Goal: Task Accomplishment & Management: Use online tool/utility

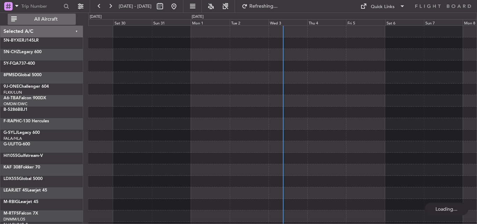
click at [32, 16] on button "All Aircraft" at bounding box center [42, 19] width 68 height 11
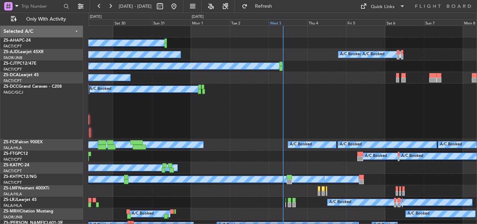
click at [276, 22] on div "Wed 3" at bounding box center [288, 22] width 39 height 6
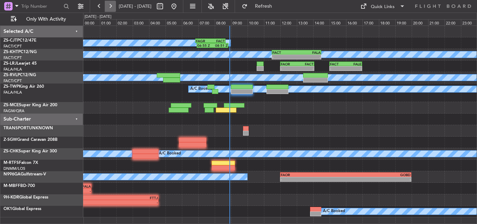
click at [109, 8] on button at bounding box center [110, 6] width 11 height 11
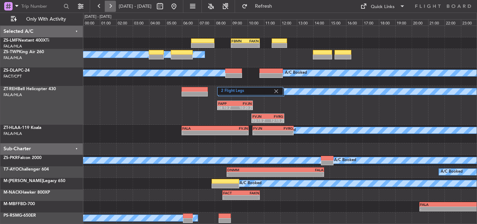
click at [109, 5] on button at bounding box center [110, 6] width 11 height 11
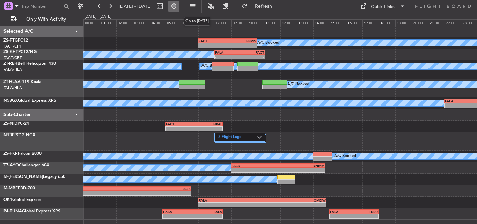
click at [180, 7] on button at bounding box center [173, 6] width 11 height 11
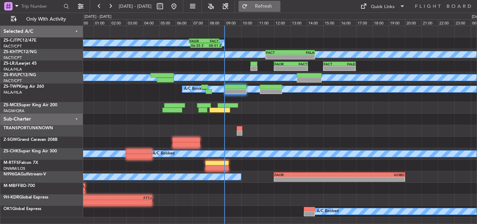
click at [278, 5] on span "Refresh" at bounding box center [263, 6] width 29 height 5
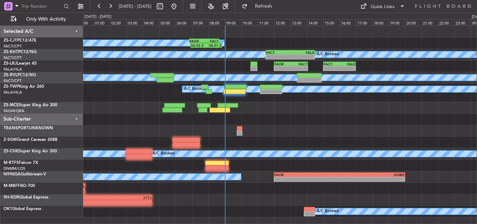
click at [267, 130] on div at bounding box center [280, 131] width 394 height 12
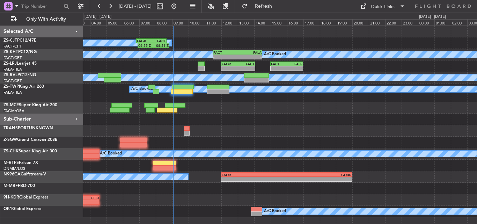
click at [253, 119] on div at bounding box center [280, 120] width 394 height 12
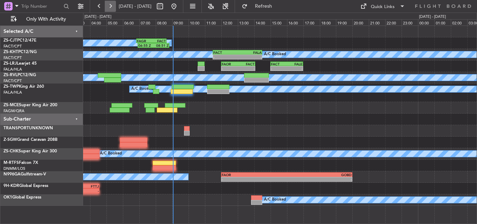
click at [110, 6] on button at bounding box center [110, 6] width 11 height 11
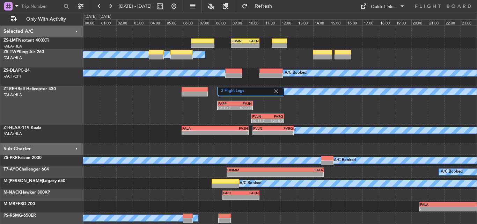
click at [165, 117] on div "2 Flight Legs FAPP 08:10 Z FVJN 10:20 Z A/C Booked FVJN 10:15 Z FVRG 12:15 Z" at bounding box center [280, 105] width 394 height 39
click at [180, 6] on button at bounding box center [173, 6] width 11 height 11
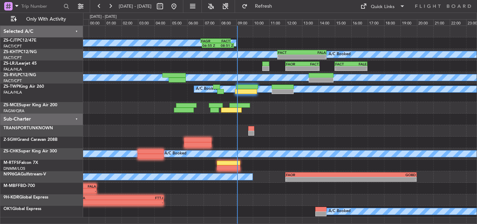
click at [154, 130] on div "06:55 Z 08:51 Z FAGR 06:50 Z FACT 08:40 Z A/C Booked A/C Unavailable A/C Booked…" at bounding box center [280, 121] width 394 height 191
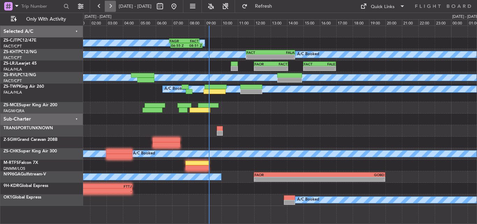
click at [108, 7] on button at bounding box center [110, 6] width 11 height 11
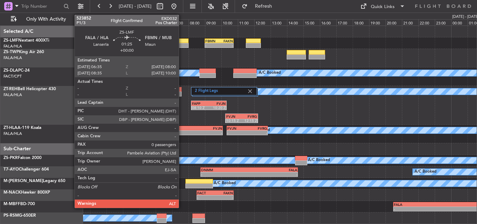
click at [182, 42] on div at bounding box center [176, 40] width 23 height 5
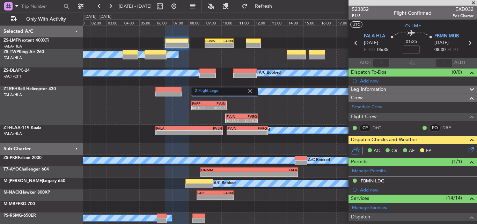
click at [477, 2] on span at bounding box center [473, 3] width 7 height 6
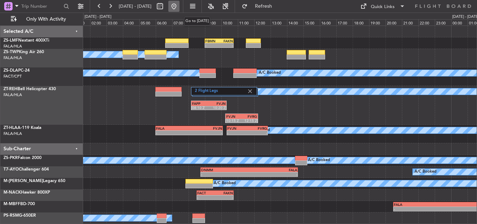
click at [180, 4] on button at bounding box center [173, 6] width 11 height 11
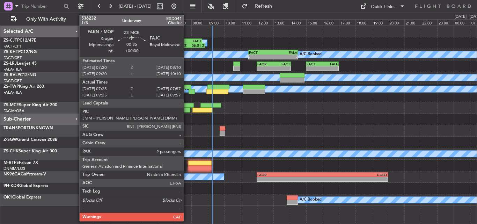
click at [187, 111] on div at bounding box center [185, 110] width 9 height 5
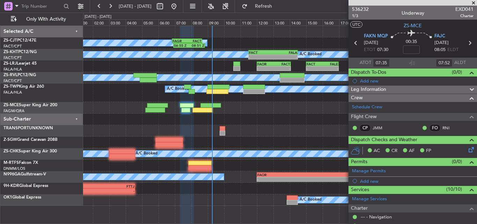
click at [473, 3] on span at bounding box center [473, 3] width 7 height 6
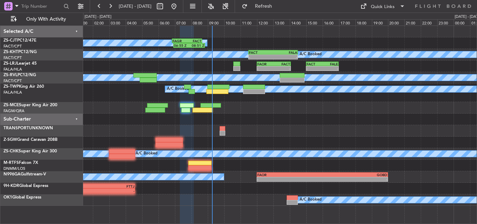
type input "0"
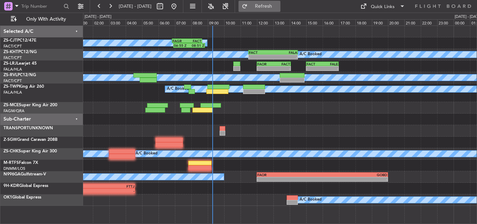
click at [273, 6] on span "Refresh" at bounding box center [263, 6] width 29 height 5
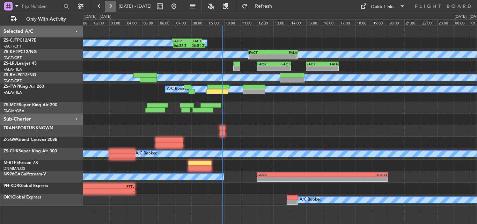
click at [110, 4] on button at bounding box center [110, 6] width 11 height 11
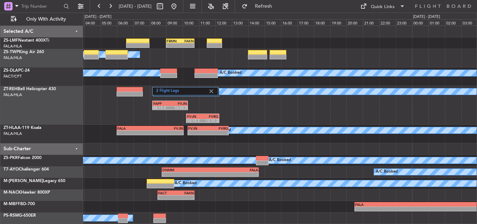
click at [312, 117] on div "2 Flight Legs FAPP 08:10 Z FVJN 10:20 Z A/C Booked FVJN 10:15 Z FVRG 12:15 Z A/…" at bounding box center [280, 105] width 394 height 39
click at [109, 5] on button at bounding box center [110, 6] width 11 height 11
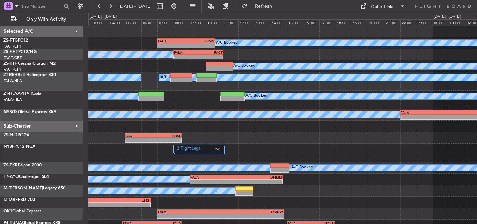
click at [218, 137] on div "- - FACT 07:00 Z FBMN 10:35 Z A/C Booked A/C Booked - - FALA 08:00 Z FACT 11:05…" at bounding box center [282, 128] width 388 height 205
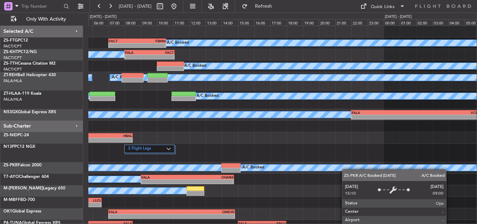
click at [344, 173] on div "- - FACT 07:00 Z FBMN 10:35 Z A/C Booked A/C Booked A/C Booked - - FALA 08:00 Z…" at bounding box center [282, 128] width 388 height 205
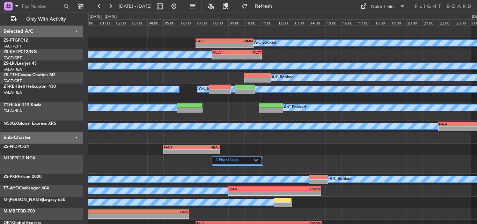
click at [310, 165] on div "- - FACT 07:00 Z FBMN 10:35 Z A/C Booked A/C Booked - - FALA 08:00 Z FACT 11:05…" at bounding box center [282, 134] width 388 height 217
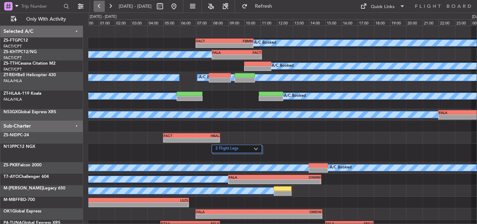
click at [102, 5] on button at bounding box center [99, 6] width 11 height 11
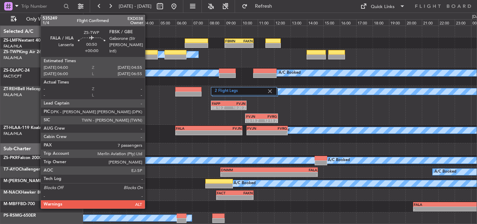
click at [148, 55] on div at bounding box center [150, 56] width 15 height 5
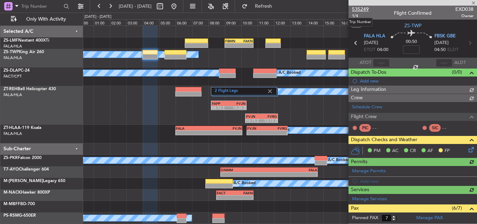
drag, startPoint x: 360, startPoint y: 10, endPoint x: 366, endPoint y: 12, distance: 6.4
click at [360, 8] on span "535249" at bounding box center [360, 9] width 17 height 7
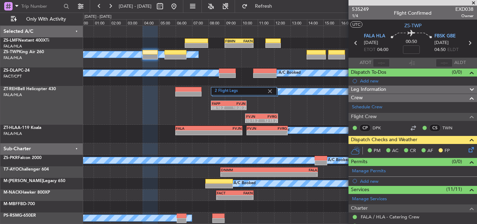
click at [472, 4] on span at bounding box center [473, 3] width 7 height 6
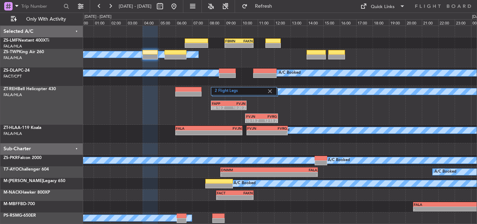
type input "0"
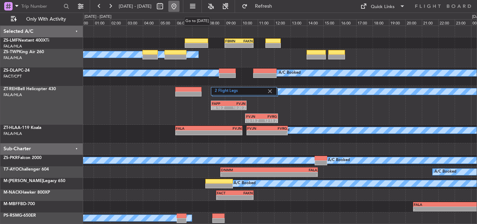
click at [180, 7] on button at bounding box center [173, 6] width 11 height 11
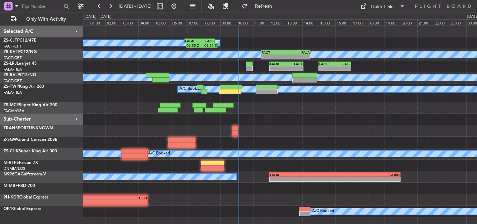
click at [287, 137] on div "06:55 Z 08:51 Z FAGR 06:50 Z FACT 08:40 Z A/C Booked A/C Booked A/C Unavailable…" at bounding box center [280, 121] width 394 height 191
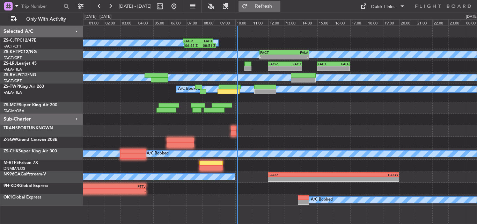
click at [265, 3] on button "Refresh" at bounding box center [260, 6] width 42 height 11
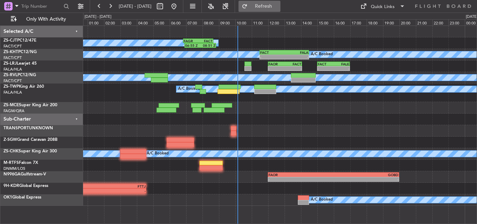
click at [278, 8] on span "Refresh" at bounding box center [263, 6] width 29 height 5
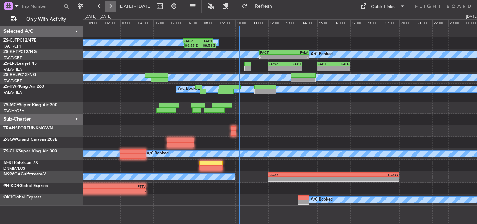
click at [107, 5] on button at bounding box center [110, 6] width 11 height 11
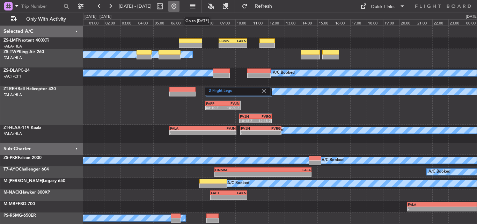
click at [180, 6] on button at bounding box center [173, 6] width 11 height 11
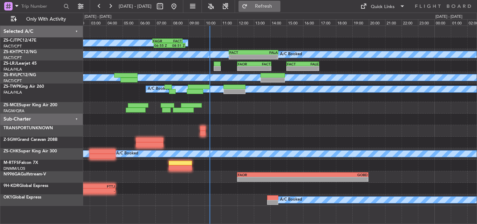
click at [270, 8] on button "Refresh" at bounding box center [260, 6] width 42 height 11
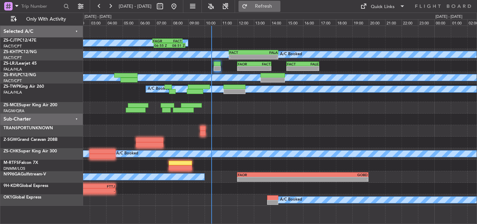
click at [273, 10] on button "Refresh" at bounding box center [260, 6] width 42 height 11
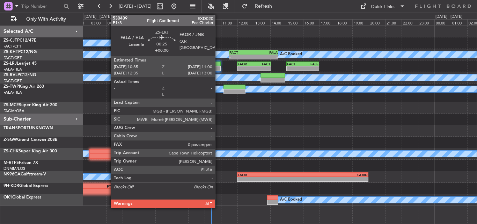
click at [218, 68] on div at bounding box center [217, 68] width 7 height 5
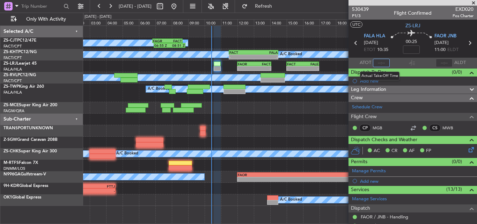
click at [383, 60] on input "text" at bounding box center [381, 63] width 17 height 8
type input "10:21"
click at [473, 2] on span at bounding box center [473, 3] width 7 height 6
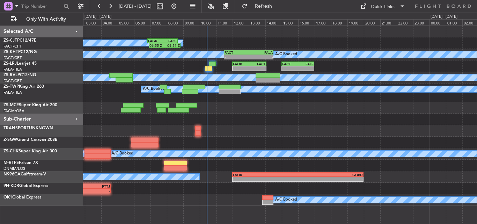
click at [288, 122] on div "A/C Booked 06:55 Z 08:51 Z FAGR 06:50 Z FACT 08:40 Z A/C Unavailable A/C Booked…" at bounding box center [280, 116] width 394 height 180
click at [111, 8] on button at bounding box center [110, 6] width 11 height 11
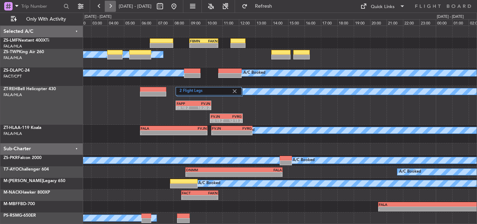
click at [111, 8] on button at bounding box center [110, 6] width 11 height 11
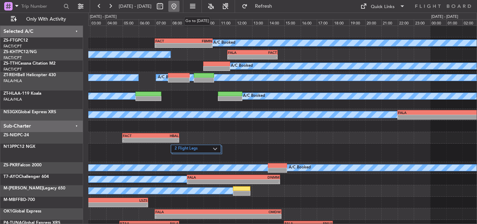
click at [180, 6] on button at bounding box center [173, 6] width 11 height 11
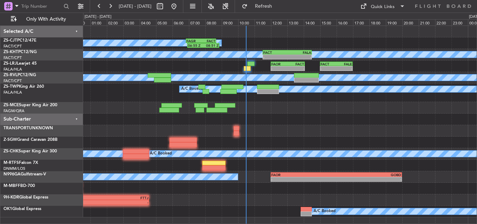
click at [197, 70] on div "- - FACT 15:00 Z FALE 17:00 Z FAOR 12:00 Z FACT 14:05 Z - -" at bounding box center [280, 66] width 394 height 12
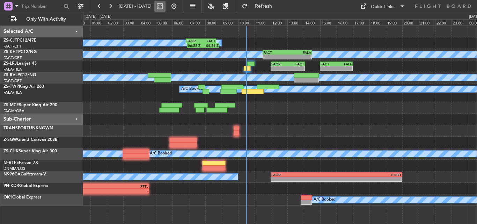
click at [166, 9] on button at bounding box center [159, 6] width 11 height 11
select select "9"
select select "2025"
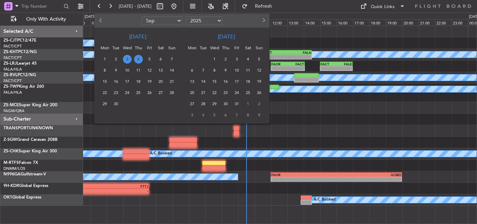
click at [159, 80] on span "20" at bounding box center [160, 81] width 9 height 9
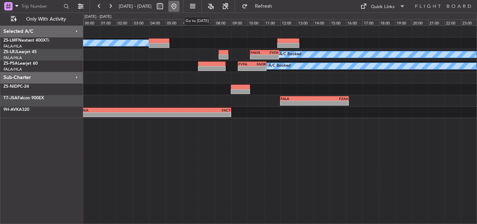
click at [180, 5] on button at bounding box center [173, 6] width 11 height 11
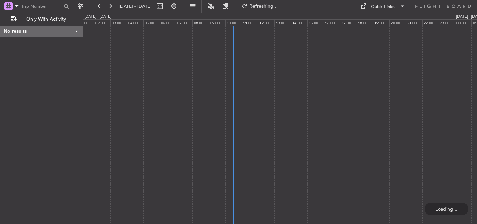
click at [203, 91] on div at bounding box center [280, 124] width 394 height 198
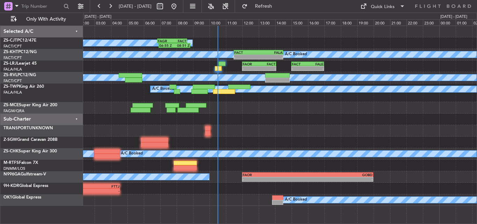
click at [272, 113] on div at bounding box center [280, 108] width 394 height 12
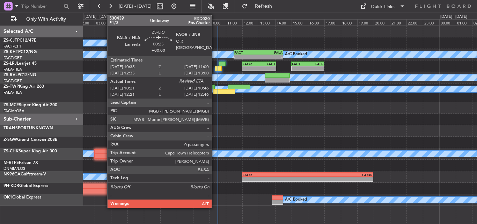
click at [215, 68] on div at bounding box center [218, 68] width 7 height 5
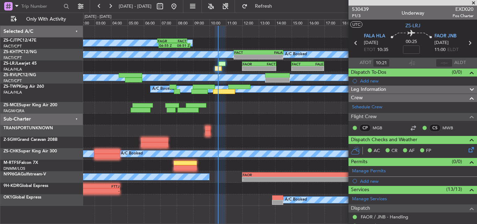
click at [442, 58] on section "ATOT 10:21 ALDT" at bounding box center [413, 63] width 129 height 10
click at [444, 64] on input "text" at bounding box center [444, 63] width 17 height 8
type input "10:31"
click at [476, 3] on span at bounding box center [473, 3] width 7 height 6
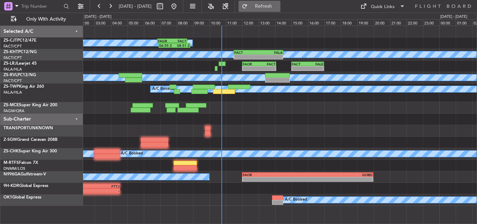
click at [266, 7] on button "Refresh" at bounding box center [260, 6] width 42 height 11
